Goal: Check status

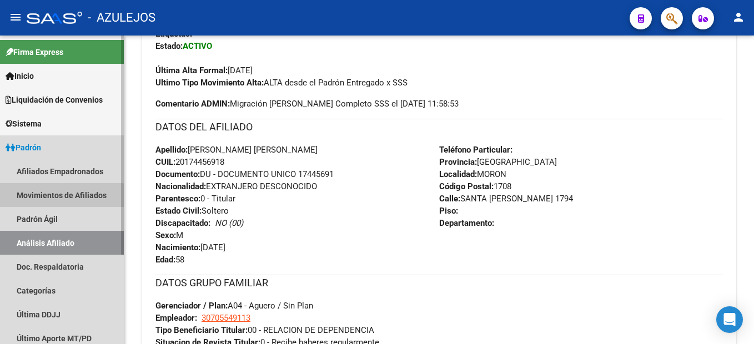
click at [57, 201] on link "Movimientos de Afiliados" at bounding box center [62, 195] width 124 height 24
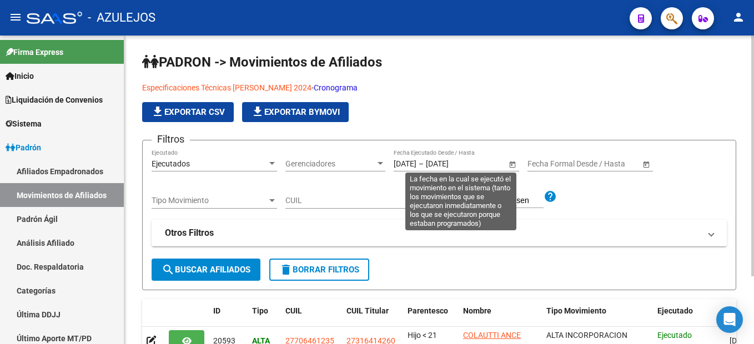
click at [511, 164] on span "Open calendar" at bounding box center [512, 164] width 27 height 27
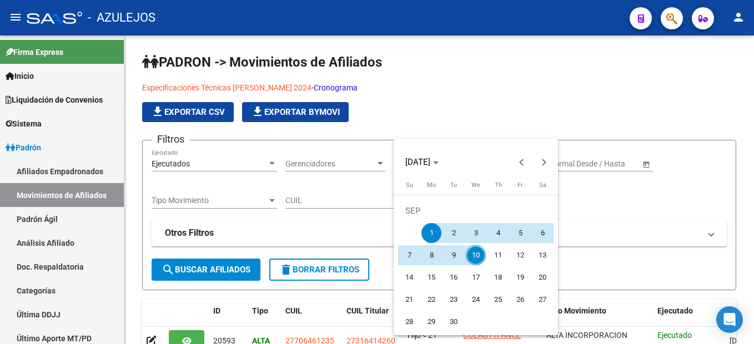
click at [240, 205] on div at bounding box center [377, 172] width 754 height 344
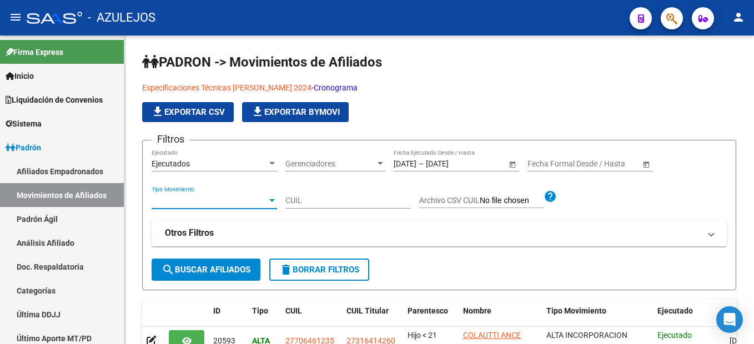
click at [240, 205] on span "Tipo Movimiento" at bounding box center [209, 200] width 115 height 9
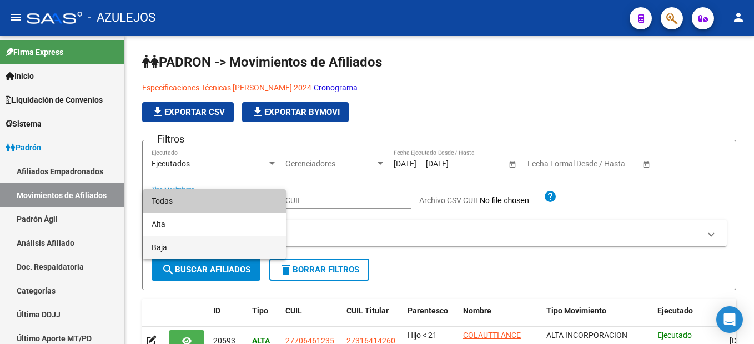
click at [170, 245] on span "Baja" at bounding box center [214, 247] width 125 height 23
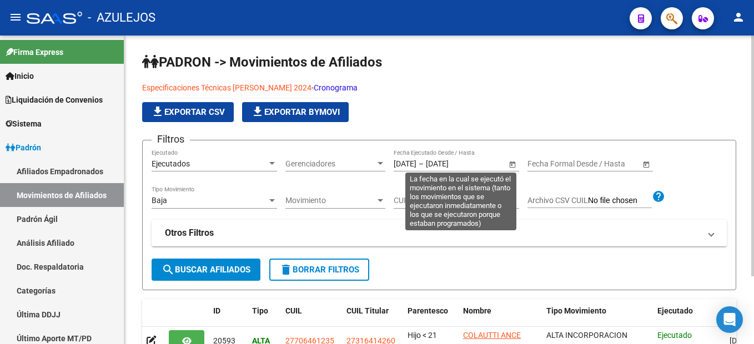
click at [513, 165] on span "Open calendar" at bounding box center [512, 164] width 27 height 27
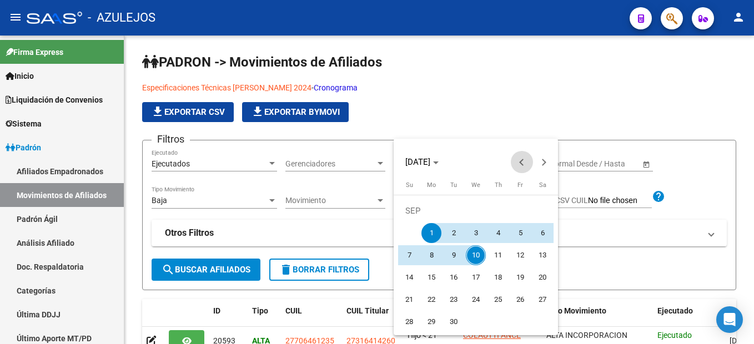
click at [518, 163] on span "Previous month" at bounding box center [522, 162] width 22 height 22
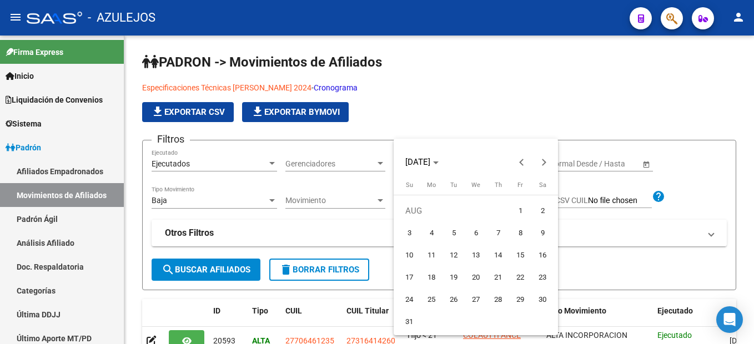
click at [523, 210] on span "1" at bounding box center [520, 211] width 20 height 20
type input "[DATE]"
click at [541, 165] on span "Next month" at bounding box center [544, 162] width 22 height 22
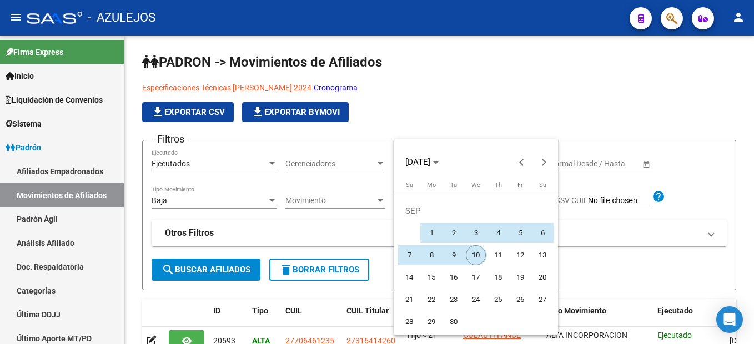
click at [475, 255] on span "10" at bounding box center [476, 255] width 20 height 20
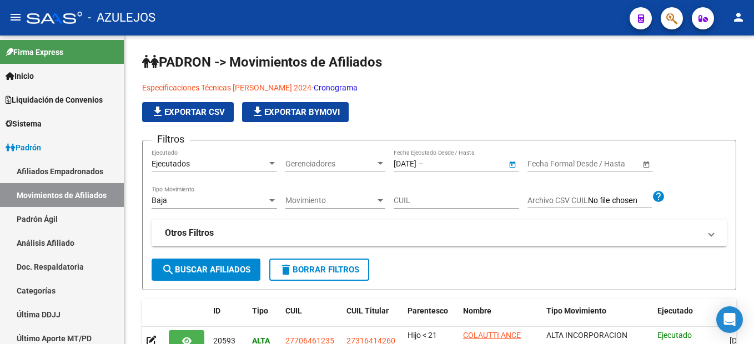
type input "[DATE]"
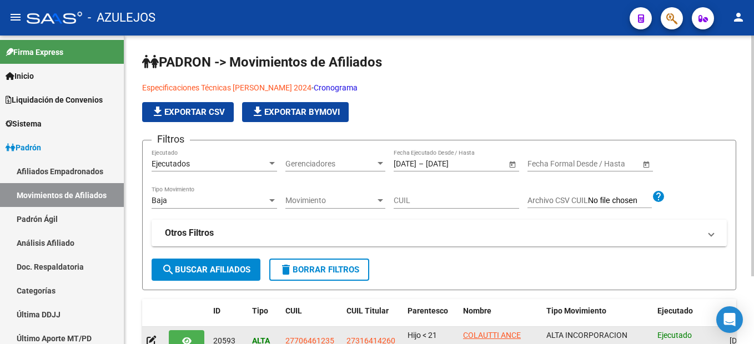
scroll to position [87, 0]
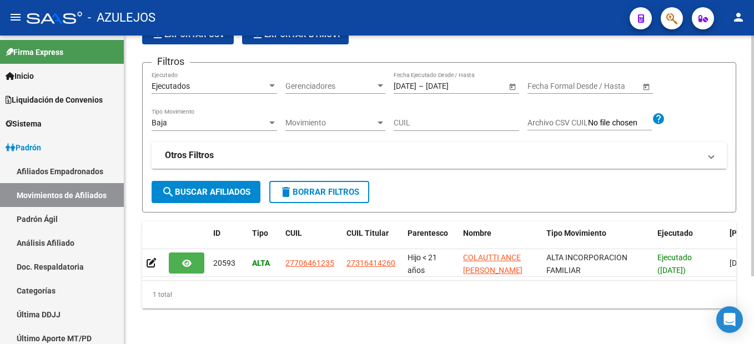
click at [183, 187] on span "search Buscar Afiliados" at bounding box center [206, 192] width 89 height 10
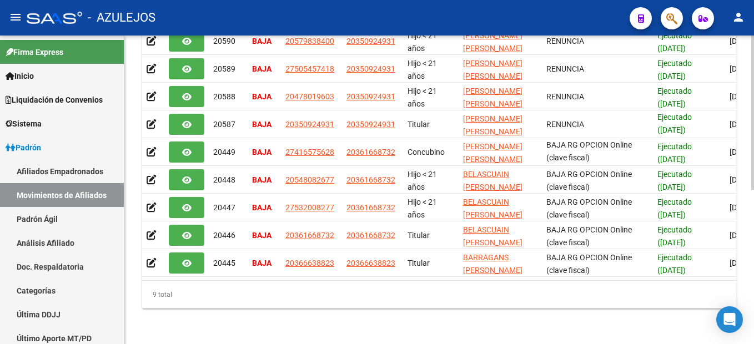
scroll to position [143, 0]
